Goal: Task Accomplishment & Management: Use online tool/utility

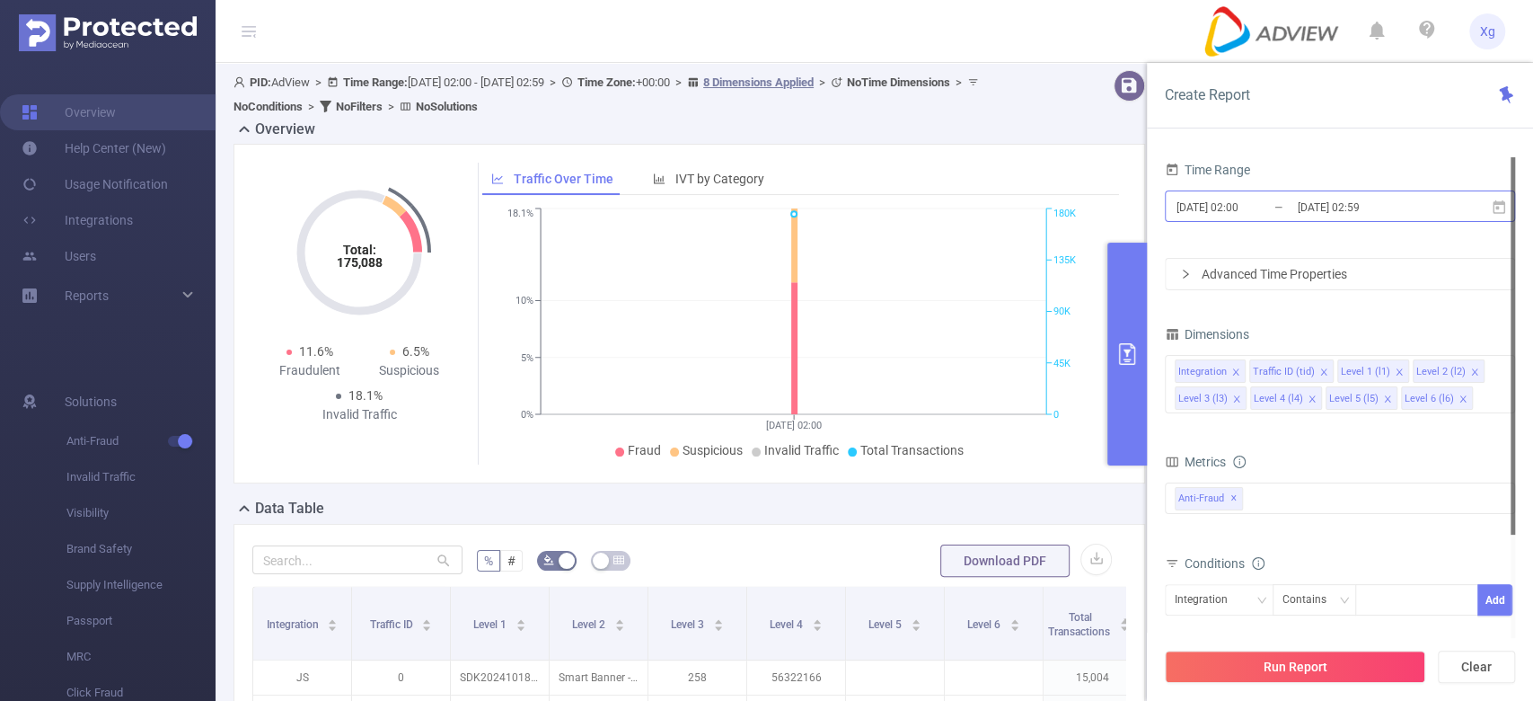
click at [1366, 212] on input "[DATE] 02:59" at bounding box center [1369, 207] width 146 height 24
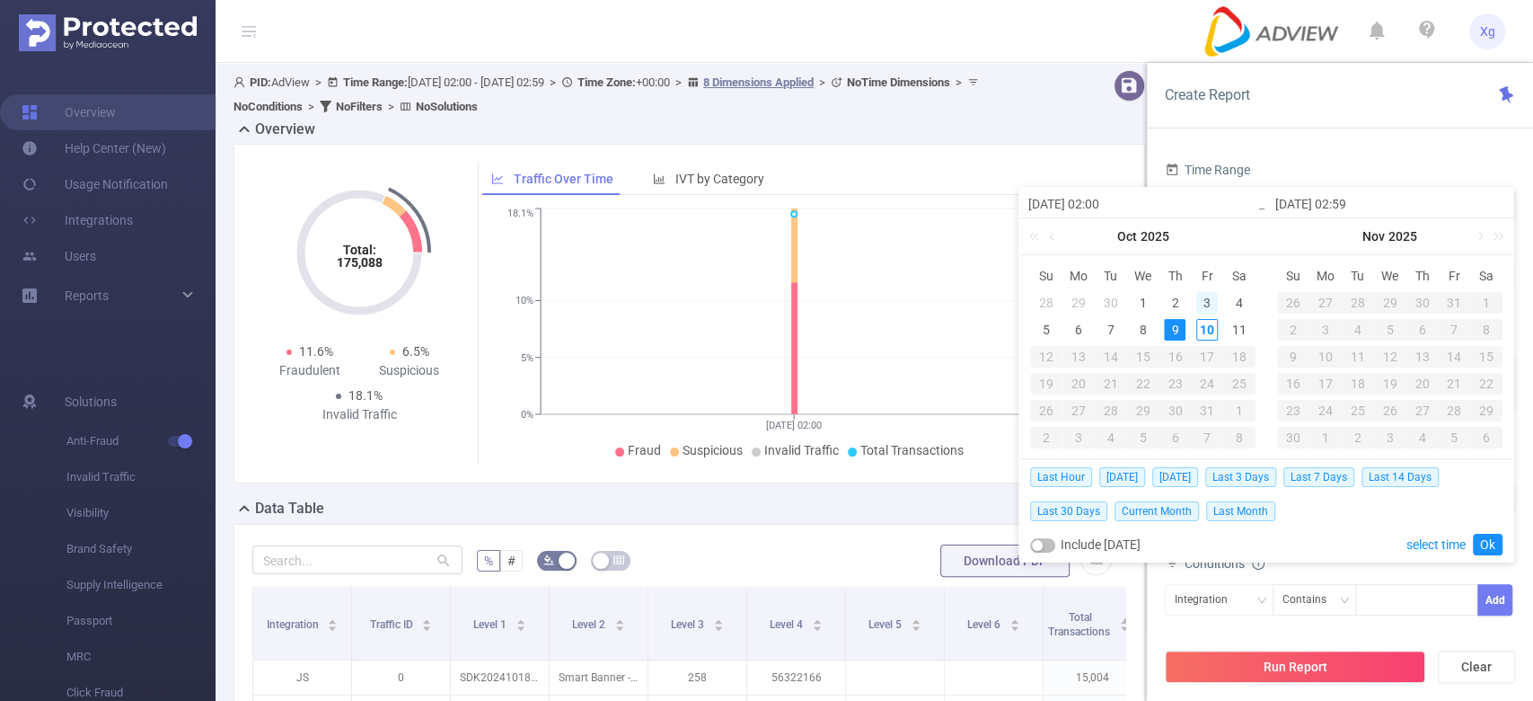
click at [1197, 302] on div "3" at bounding box center [1207, 303] width 22 height 22
click at [1176, 328] on div "9" at bounding box center [1175, 330] width 22 height 22
type input "[DATE] 02:00"
click at [1488, 542] on link "Ok" at bounding box center [1488, 545] width 30 height 22
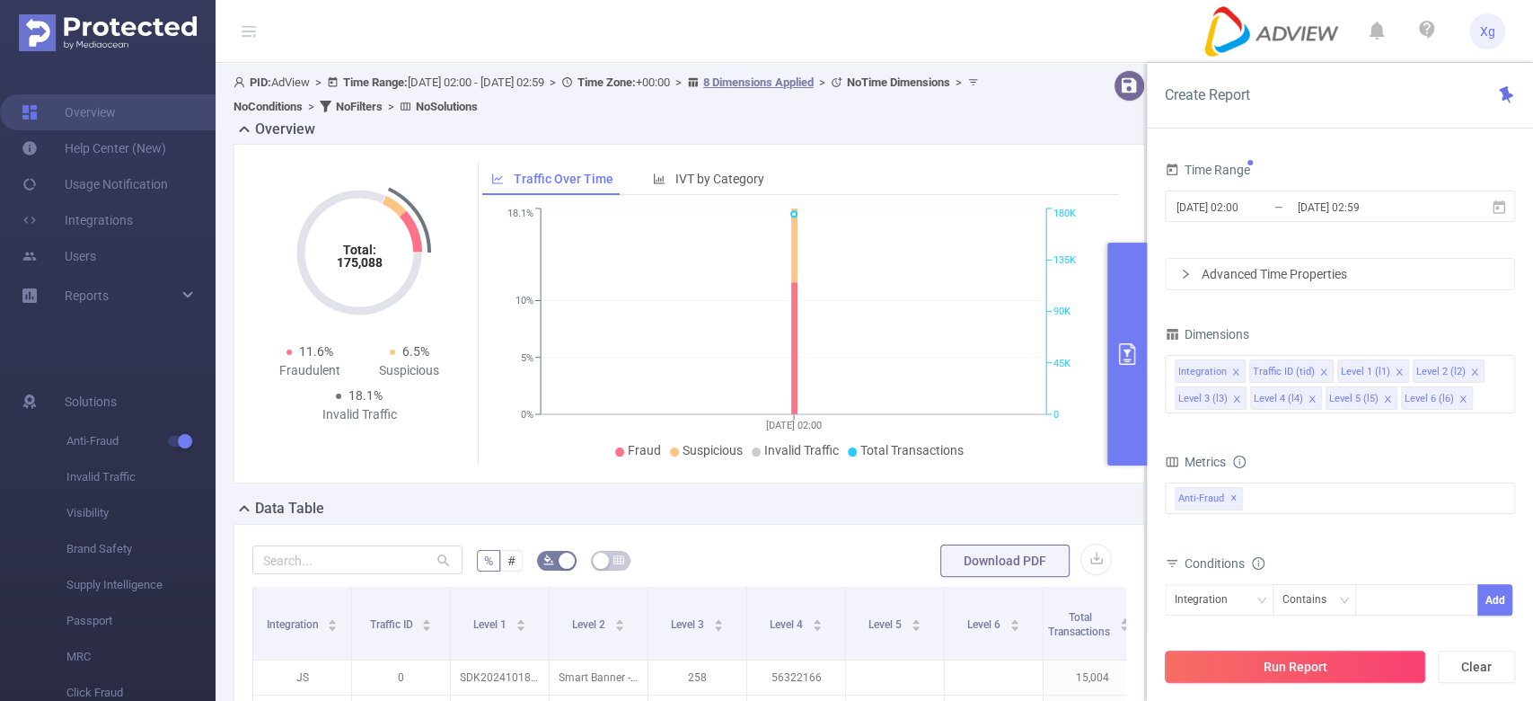
click at [1311, 663] on button "Run Report" at bounding box center [1295, 666] width 260 height 32
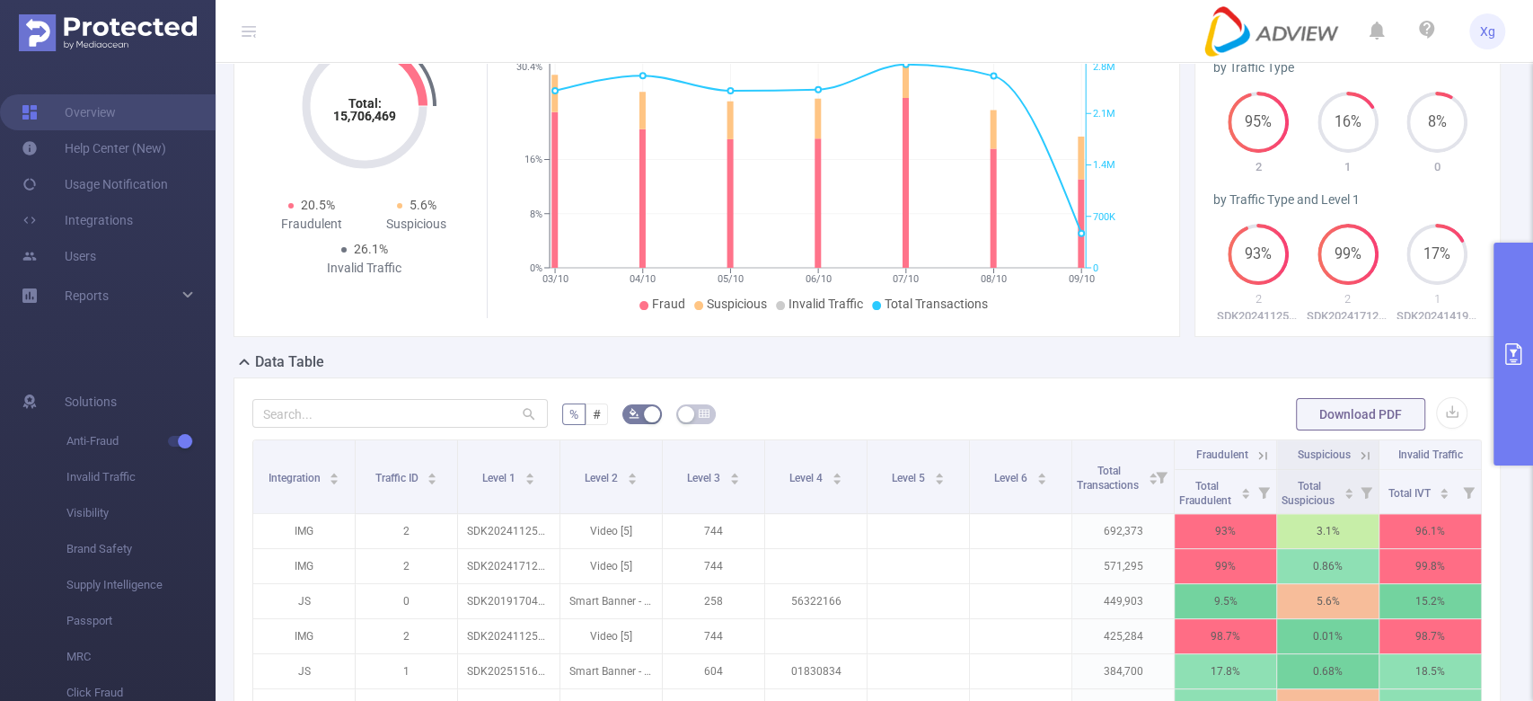
scroll to position [239, 0]
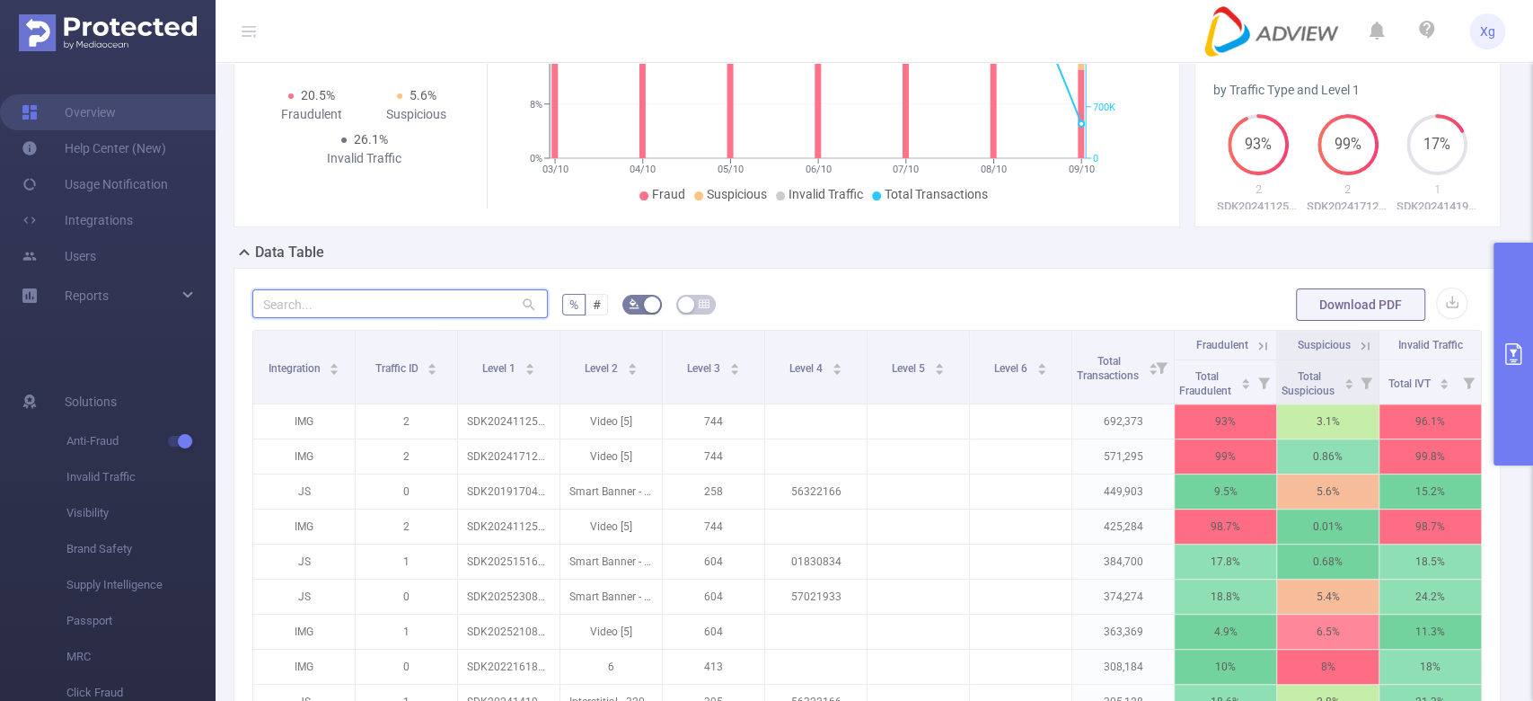
click at [419, 297] on input "text" at bounding box center [400, 303] width 296 height 29
paste input "sdk20250007120322v8qtbt1a6ubcvxn"
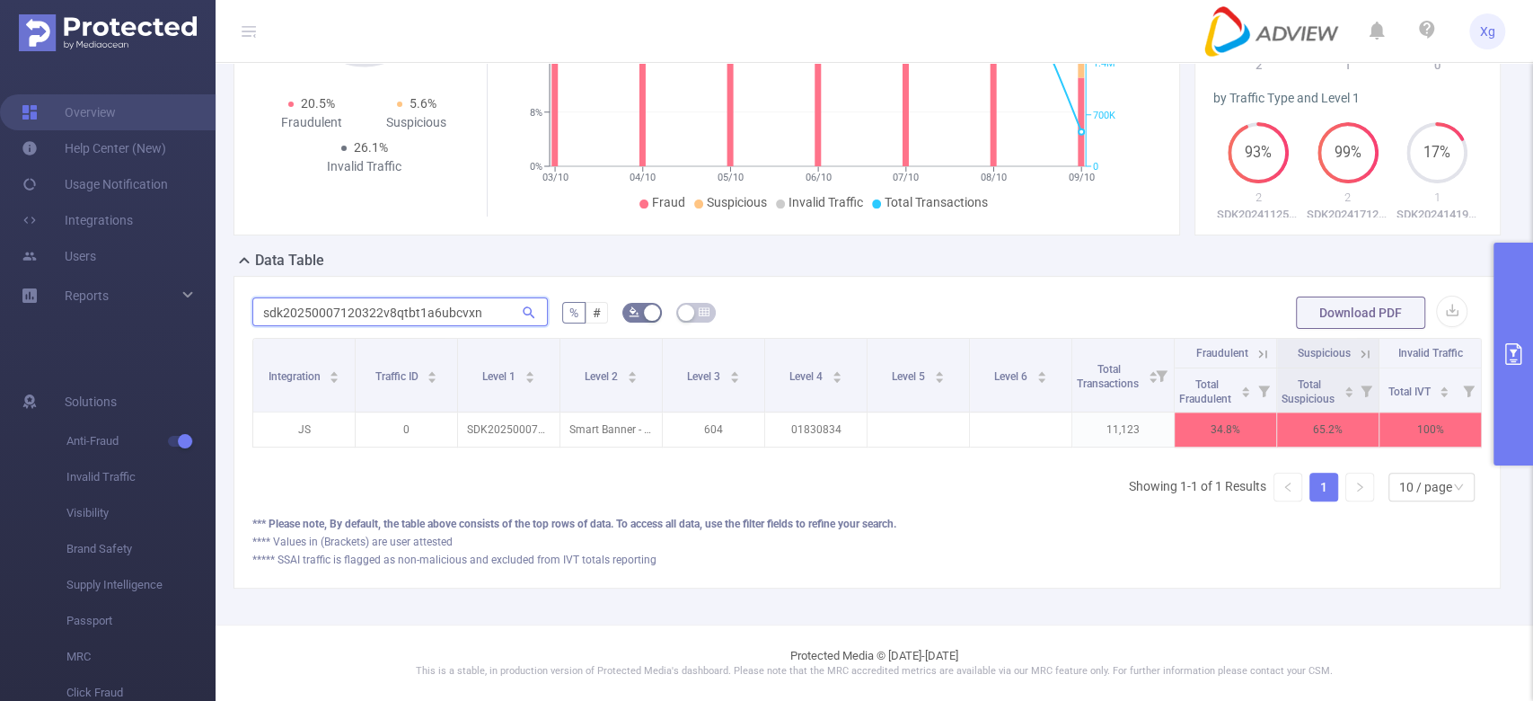
scroll to position [0, 4]
type input "sdk20250007120322v8qtbt1a6ubcvxn"
click at [1436, 310] on button "button" at bounding box center [1451, 311] width 31 height 31
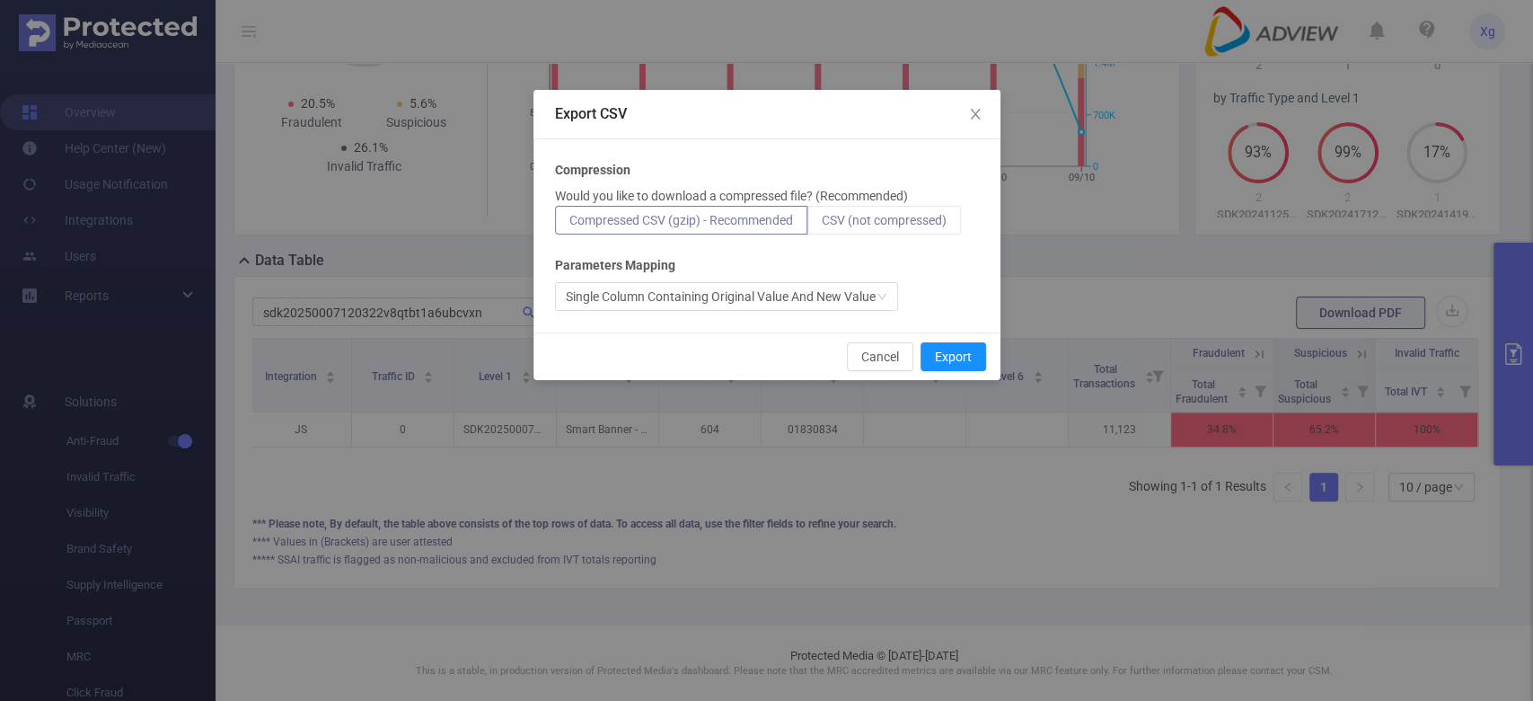
click at [892, 218] on span "CSV (not compressed)" at bounding box center [884, 220] width 125 height 14
click at [822, 225] on input "CSV (not compressed)" at bounding box center [822, 225] width 0 height 0
click at [949, 356] on button "Export" at bounding box center [954, 356] width 66 height 29
